Goal: Task Accomplishment & Management: Manage account settings

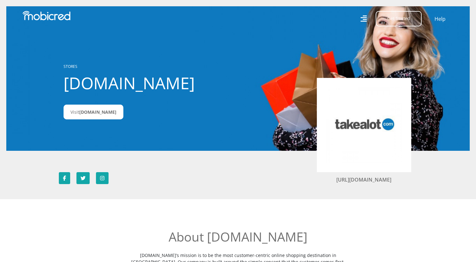
click at [367, 19] on icon at bounding box center [363, 18] width 7 height 9
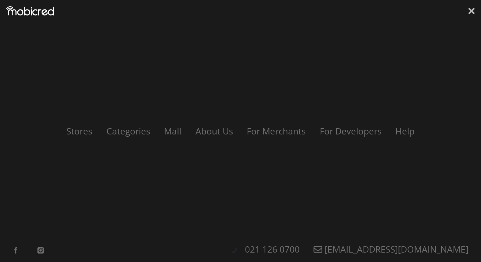
click at [470, 11] on icon at bounding box center [471, 11] width 6 height 6
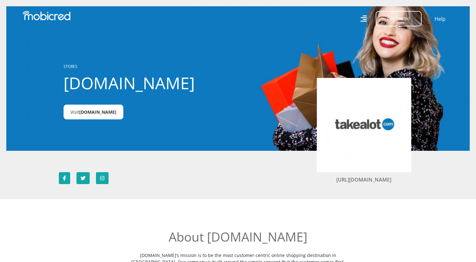
click at [103, 116] on link "Visit [DOMAIN_NAME]" at bounding box center [94, 112] width 60 height 15
click at [406, 22] on button "Get Started" at bounding box center [399, 18] width 46 height 15
click at [395, 42] on link "Account Holder Login" at bounding box center [402, 42] width 53 height 8
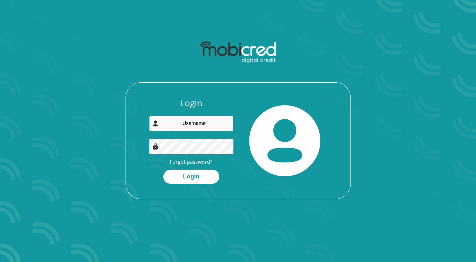
click at [171, 127] on input "email" at bounding box center [191, 123] width 84 height 15
type input "d-don@live.co.za"
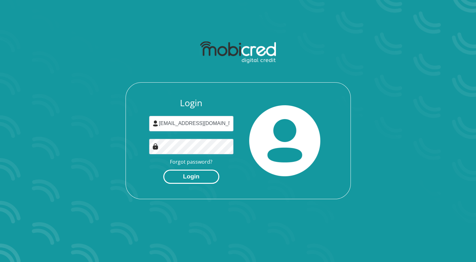
click at [186, 181] on button "Login" at bounding box center [191, 177] width 56 height 14
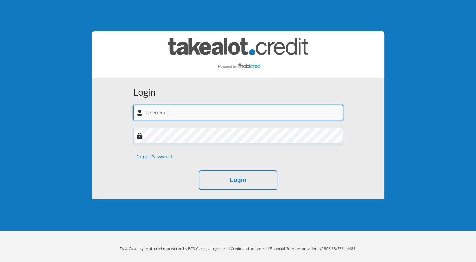
click at [174, 114] on input "text" at bounding box center [237, 112] width 209 height 15
type input "d-don@live.co.za"
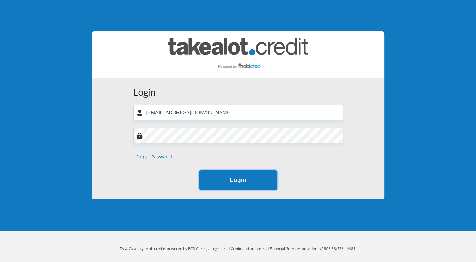
click at [219, 187] on button "Login" at bounding box center [238, 180] width 79 height 20
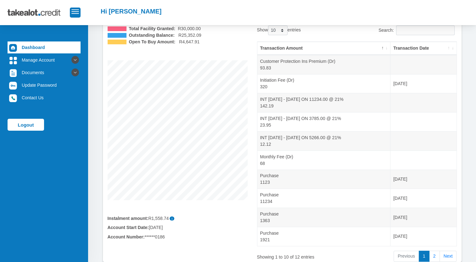
scroll to position [48, 0]
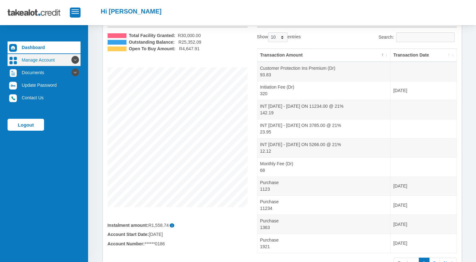
click at [70, 59] on icon at bounding box center [75, 60] width 11 height 11
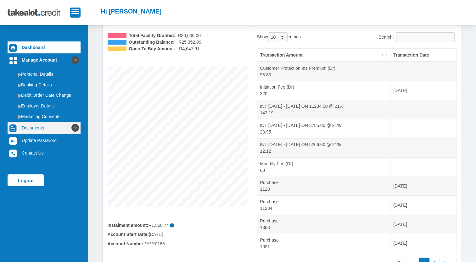
click at [53, 131] on link "Documents" at bounding box center [44, 128] width 73 height 12
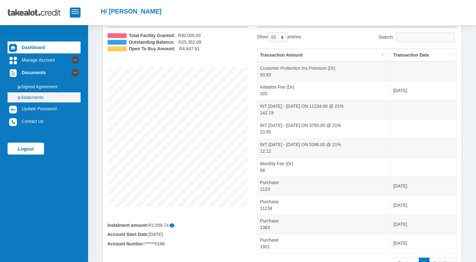
click at [38, 99] on link "Statements" at bounding box center [44, 97] width 73 height 10
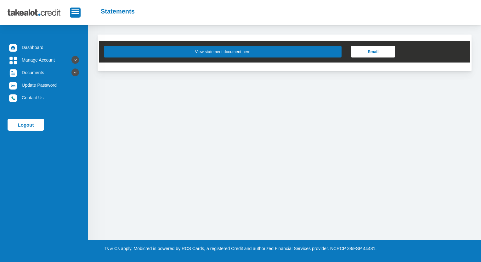
click at [305, 50] on button "View statement document here" at bounding box center [222, 52] width 237 height 12
